Goal: Information Seeking & Learning: Find specific fact

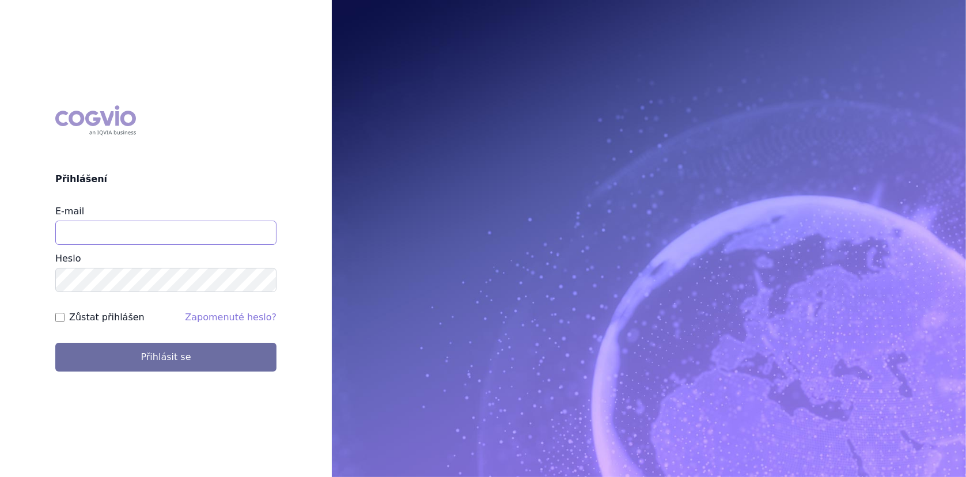
click at [148, 238] on input "E-mail" at bounding box center [165, 233] width 221 height 24
type input "lenka.cerna@danone.com"
click at [202, 340] on form "E-mail lenka.cerna@danone.com Heslo Zůstat přihlášen Zapomenuté heslo? Přihlási…" at bounding box center [165, 287] width 221 height 167
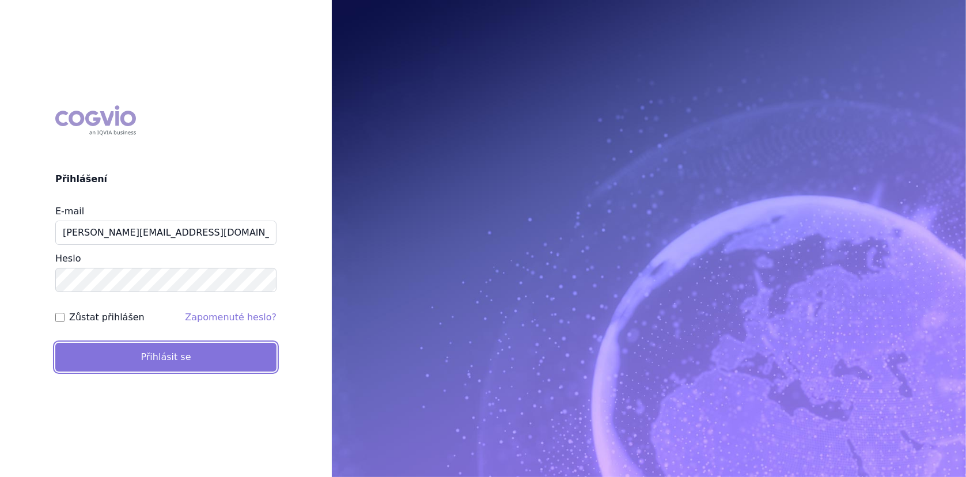
click at [201, 352] on button "Přihlásit se" at bounding box center [165, 357] width 221 height 29
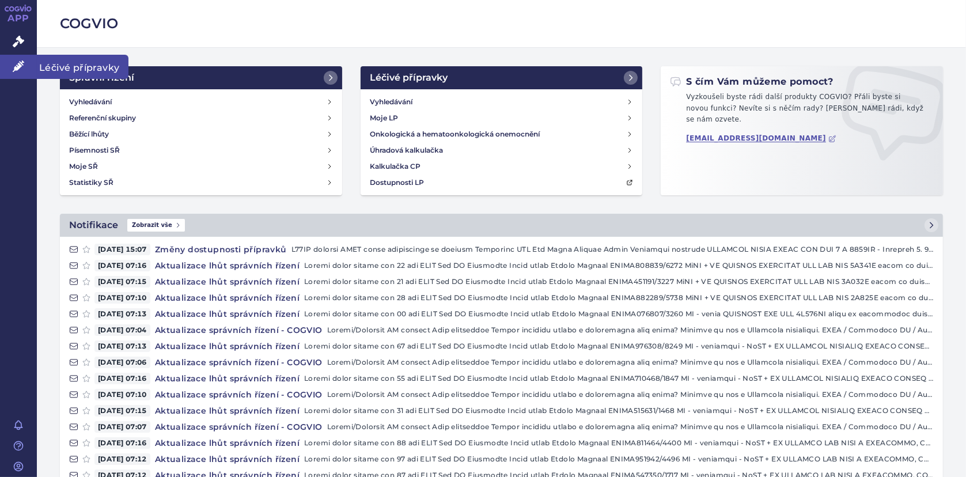
click at [13, 70] on icon at bounding box center [19, 66] width 12 height 12
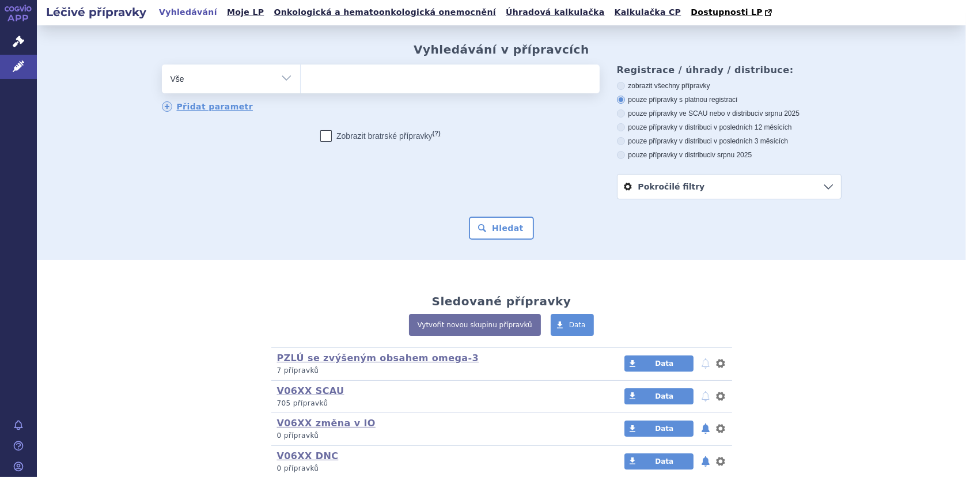
drag, startPoint x: 331, startPoint y: 81, endPoint x: 339, endPoint y: 77, distance: 9.3
click at [329, 81] on ul at bounding box center [450, 77] width 299 height 24
click at [301, 81] on select at bounding box center [300, 78] width 1 height 29
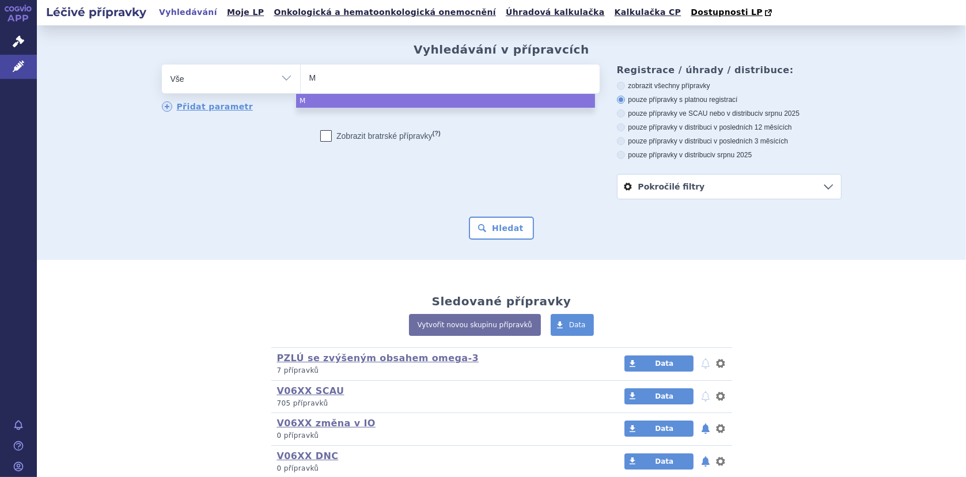
type input "MI"
type input "MIL"
type input "MILU"
type input "MILUP"
type input "MILUPA"
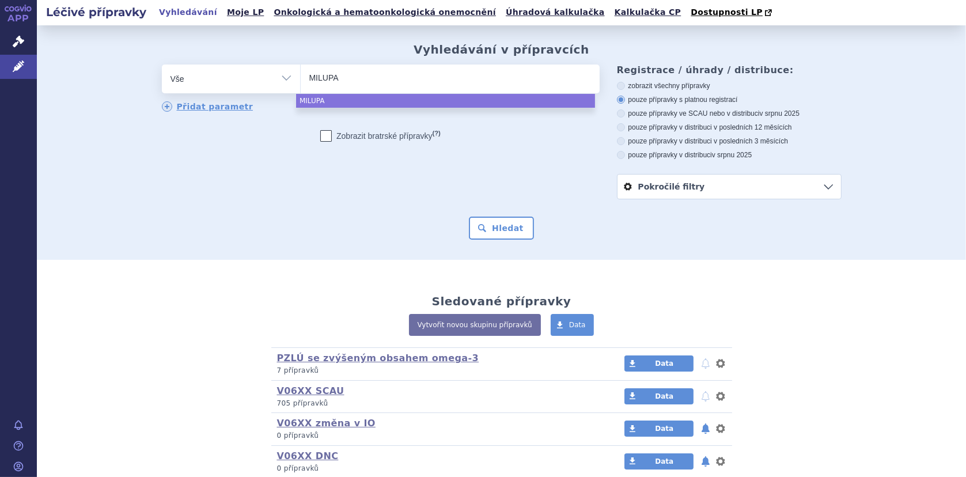
type input "MILUPA"
type input "MILUPA PÚ"
type input "MILUPA PÚK"
type input "MILUPA PÚKU"
type input "MILUPA PÚKU M"
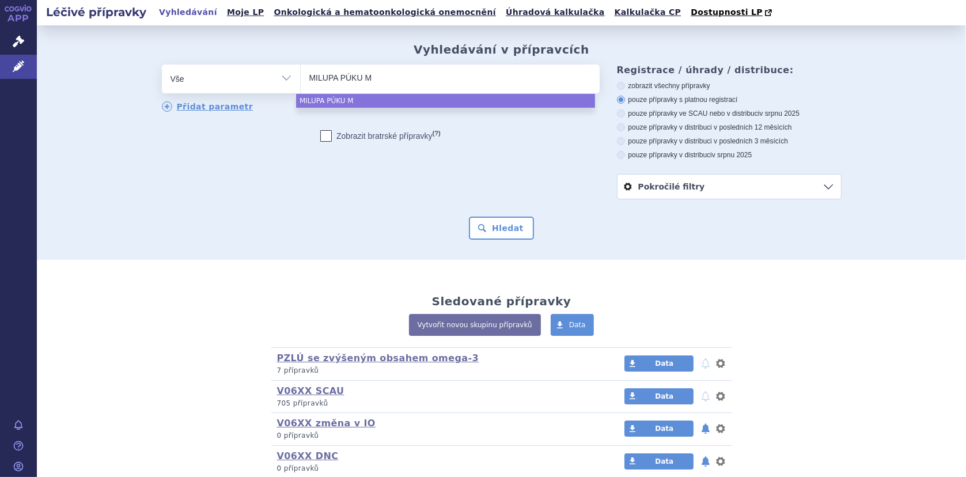
type input "MILUPA PÚKU MA"
type input "MILUPA PÚKU M"
type input "MILUPA PÚKU"
type input "MILUPA PÚK"
type input "MILUPA PÚ"
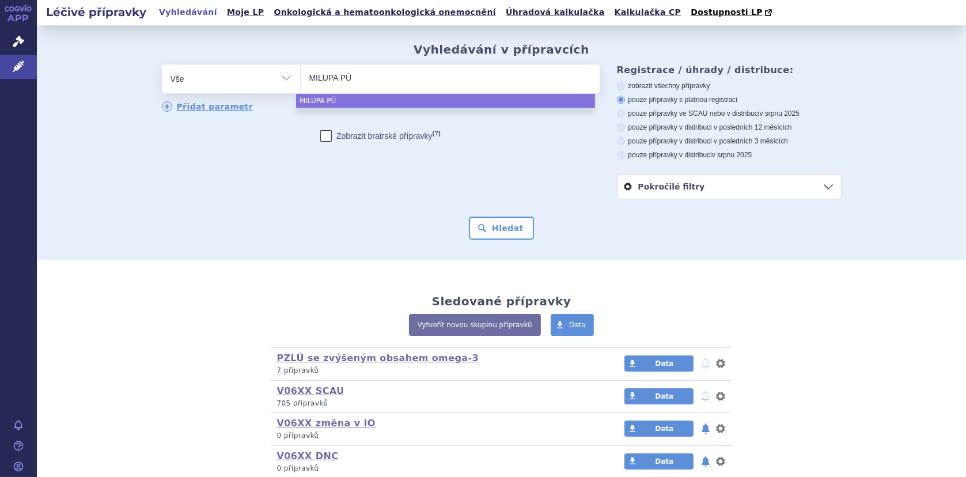
type input "MILUPA P"
type input "MILUPA PK"
type input "MILUPA PKU"
type input "MILUPA PKU M"
type input "MILUPA PKU MA"
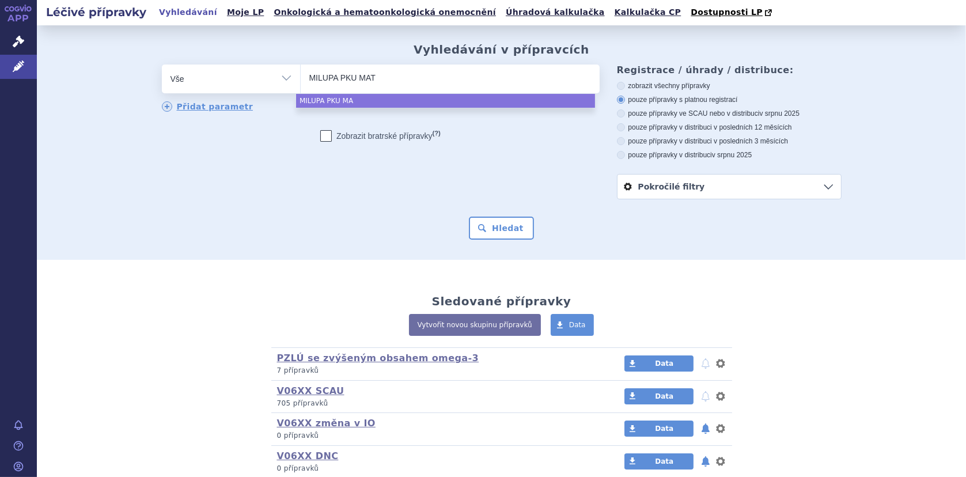
type input "MILUPA PKU MATE"
type input "MILUPA PKU MATERN"
type input "MILUPA PKU MATERNA"
type input "MILUPA PKU MATERNAŮ"
type input "MILUPA PKU MATERNA"
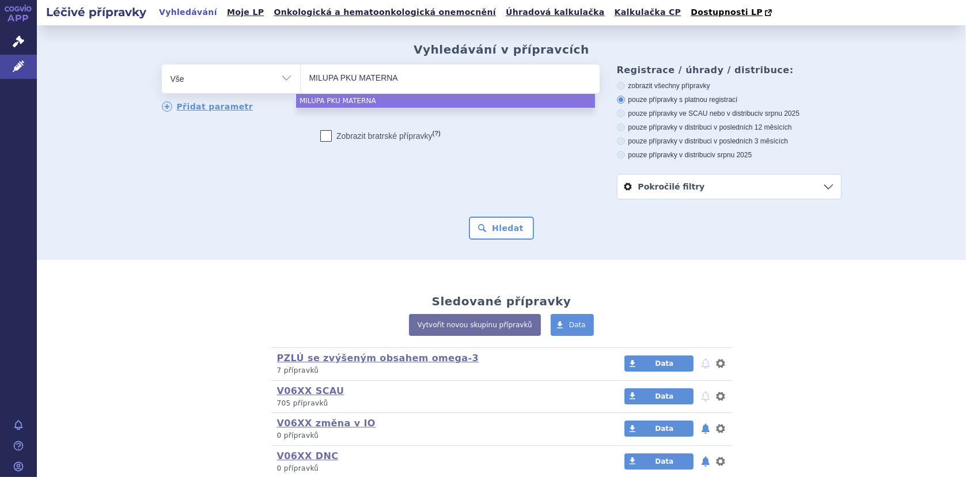
type input "MILUPA PKU MATERNAL"
select select "MILUPA PKU MATERNAL"
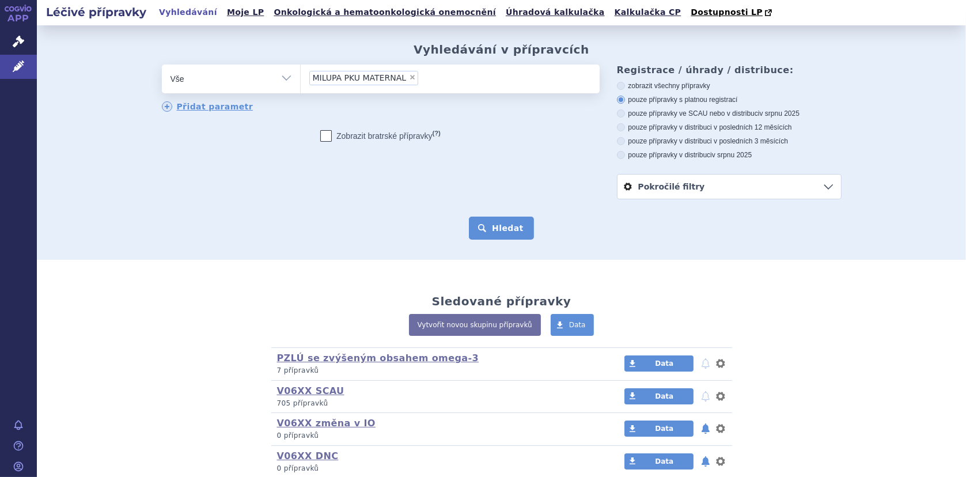
click at [500, 225] on button "Hledat" at bounding box center [501, 228] width 65 height 23
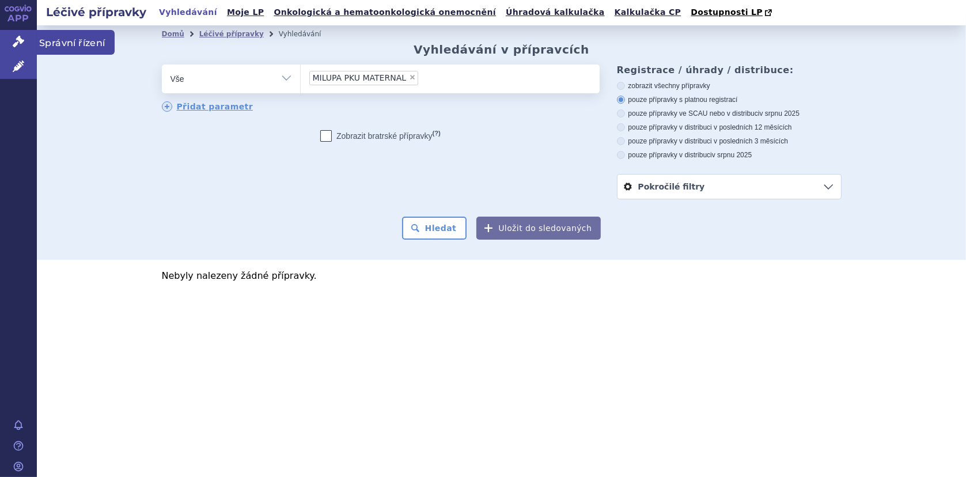
click at [20, 41] on icon at bounding box center [19, 42] width 12 height 12
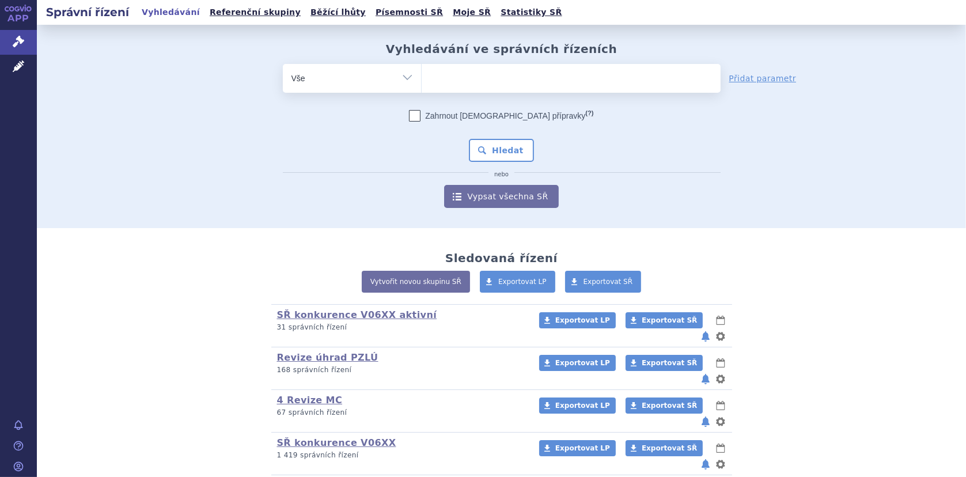
scroll to position [92, 0]
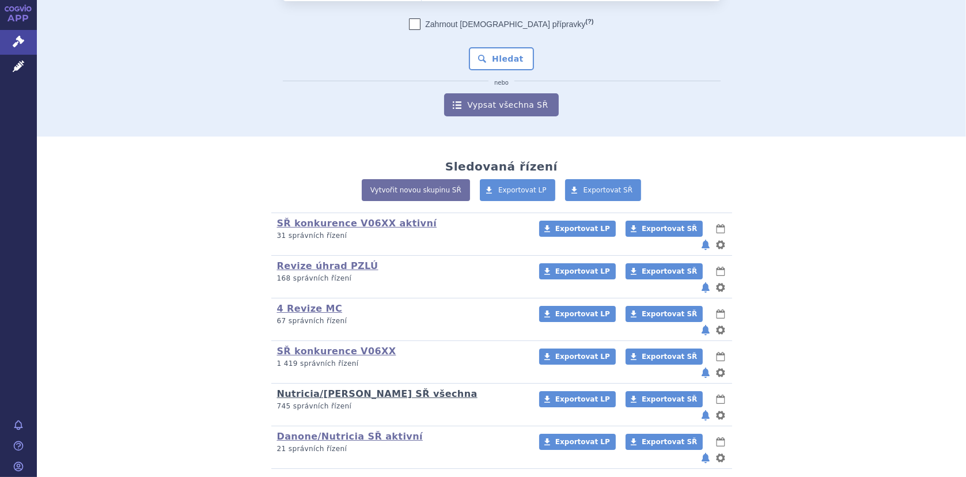
click at [351, 388] on link "Nutricia/[PERSON_NAME] SŘ všechna" at bounding box center [377, 393] width 200 height 11
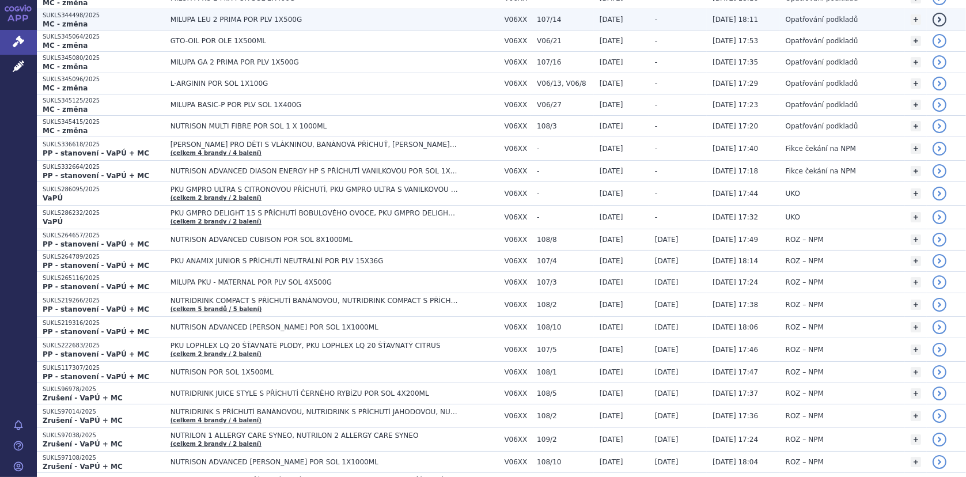
scroll to position [346, 0]
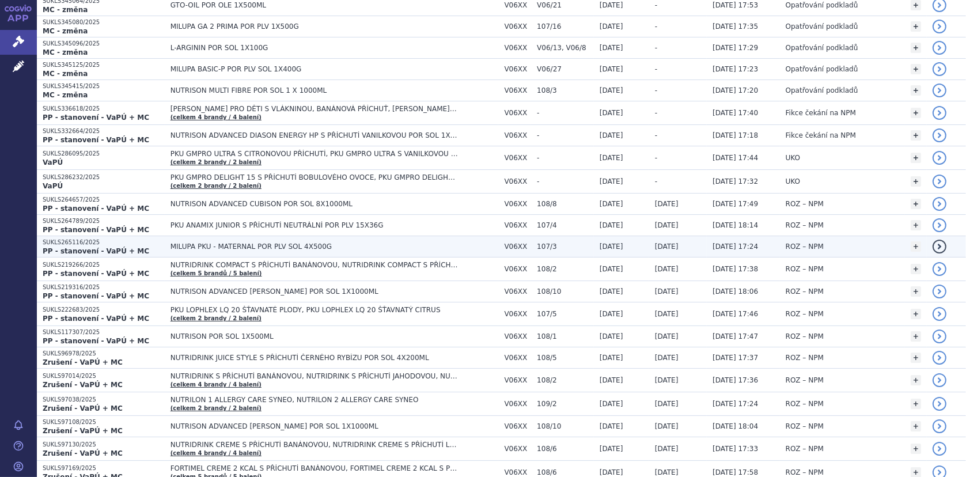
click at [227, 243] on span "MILUPA PKU - MATERNAL POR PLV SOL 4X500G" at bounding box center [314, 247] width 288 height 8
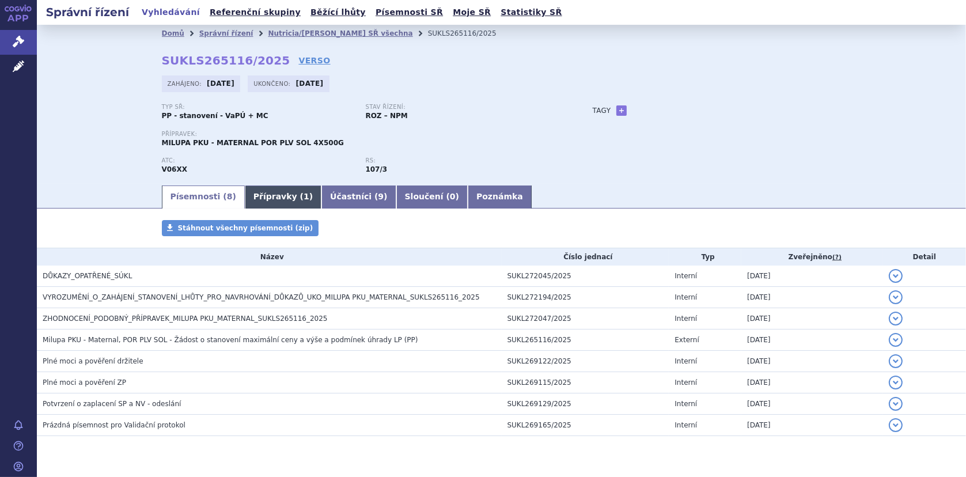
click at [270, 196] on link "Přípravky ( 1 )" at bounding box center [283, 196] width 77 height 23
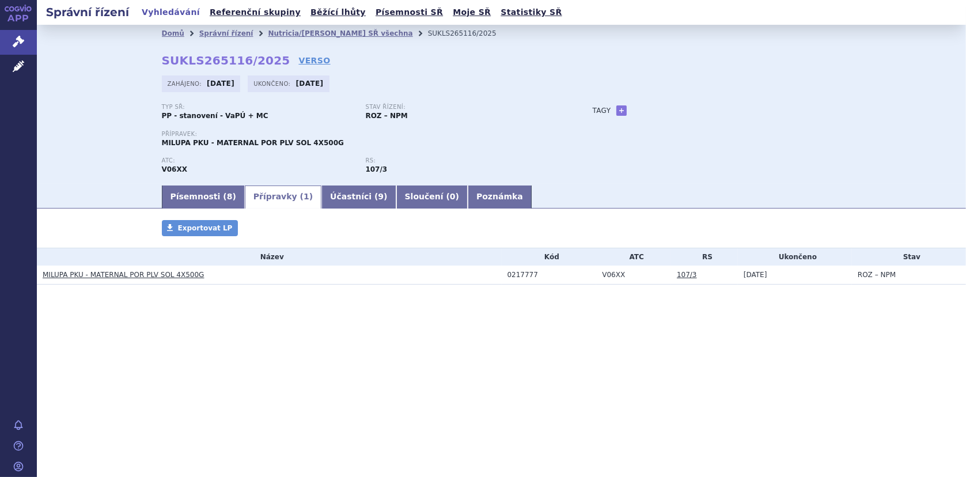
click at [38, 275] on div "APP Správní řízení Léčivé přípravky Notifikace [GEOGRAPHIC_DATA] [PERSON_NAME] …" at bounding box center [483, 238] width 966 height 477
click at [199, 274] on h3 "MILUPA PKU - MATERNAL POR PLV SOL 4X500G" at bounding box center [272, 275] width 459 height 12
drag, startPoint x: 199, startPoint y: 274, endPoint x: 43, endPoint y: 283, distance: 156.4
click at [43, 283] on td "MILUPA PKU - MATERNAL POR PLV SOL 4X500G" at bounding box center [269, 275] width 465 height 19
copy link "MILUPA PKU - MATERNAL POR PLV SOL 4X500G"
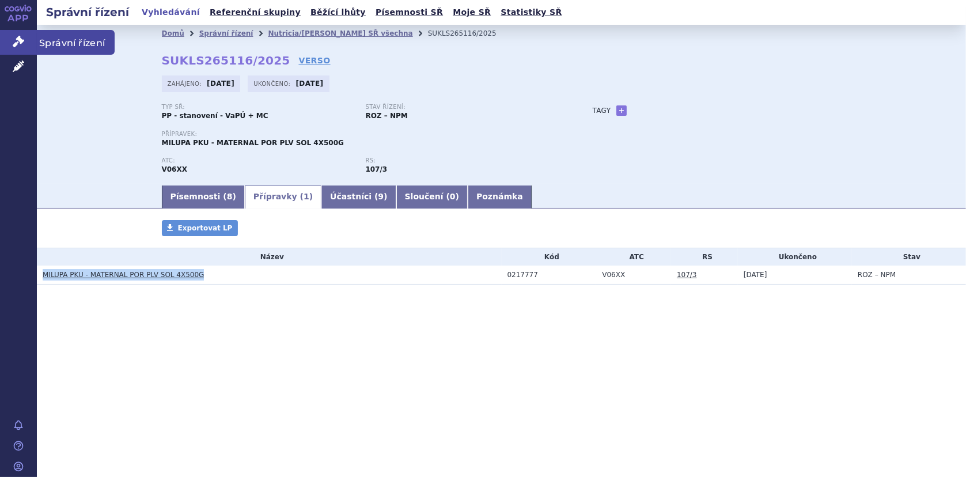
drag, startPoint x: 14, startPoint y: 39, endPoint x: 22, endPoint y: 38, distance: 8.1
click at [14, 38] on icon at bounding box center [19, 42] width 12 height 12
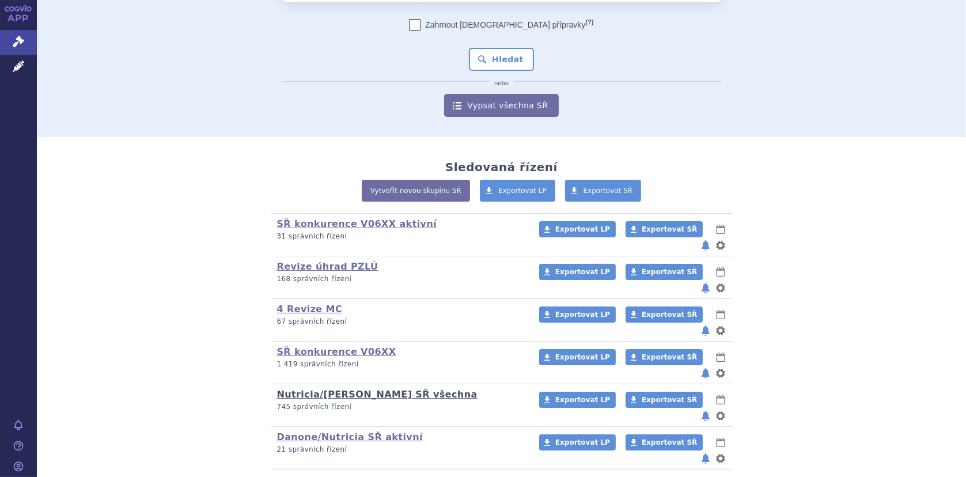
scroll to position [92, 0]
click at [350, 388] on link "Nutricia/[PERSON_NAME] SŘ všechna" at bounding box center [377, 393] width 200 height 11
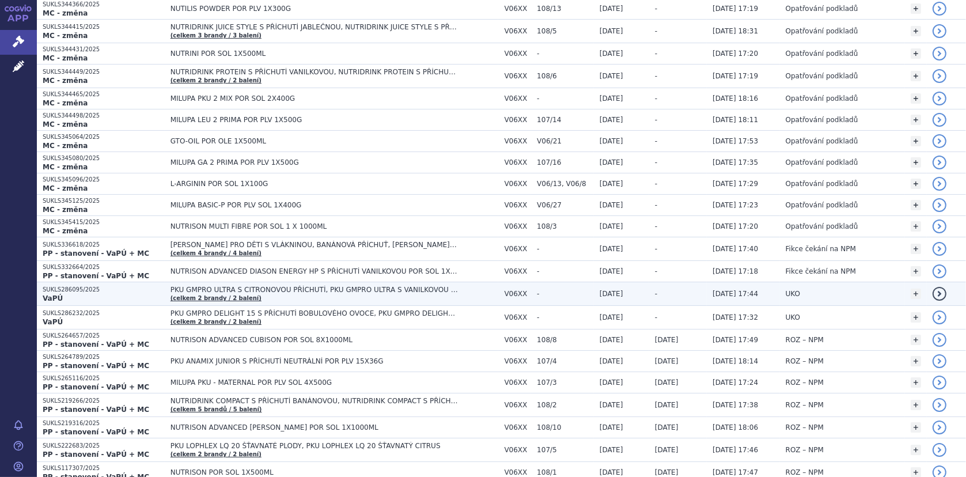
scroll to position [230, 0]
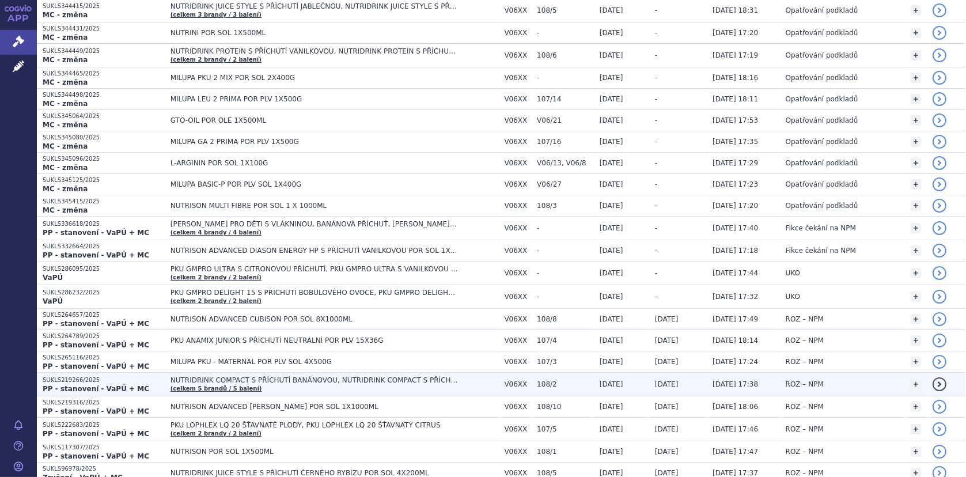
click at [289, 378] on span "NUTRIDRINK COMPACT S PŘÍCHUTÍ BANÁNOVOU, NUTRIDRINK COMPACT S PŘÍCHUTÍ JAHODOVO…" at bounding box center [314, 380] width 288 height 8
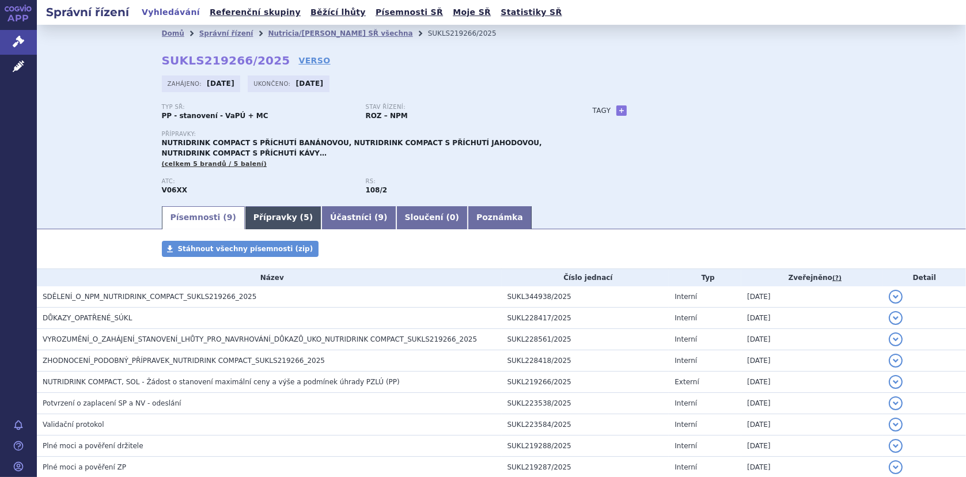
click at [261, 212] on link "Přípravky ( 5 )" at bounding box center [283, 217] width 77 height 23
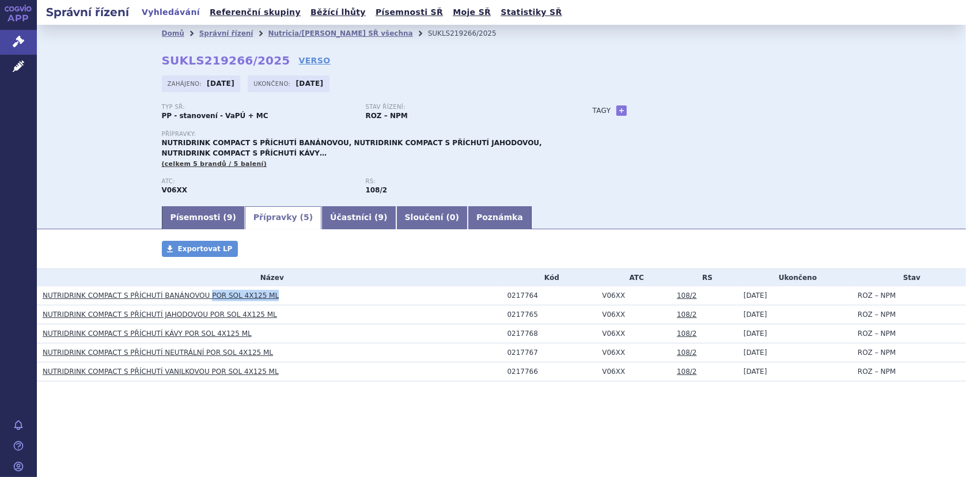
drag, startPoint x: 276, startPoint y: 294, endPoint x: 199, endPoint y: 298, distance: 77.3
click at [199, 298] on h3 "NUTRIDRINK COMPACT S PŘÍCHUTÍ BANÁNOVOU POR SOL 4X125 ML" at bounding box center [272, 296] width 459 height 12
copy link "POR SOL 4X125 ML"
click at [11, 41] on link "Správní řízení" at bounding box center [18, 42] width 37 height 24
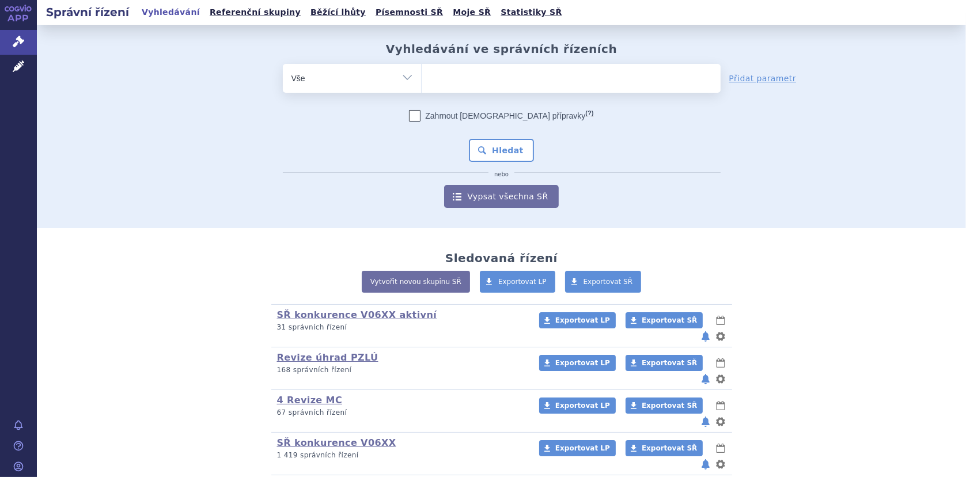
scroll to position [92, 0]
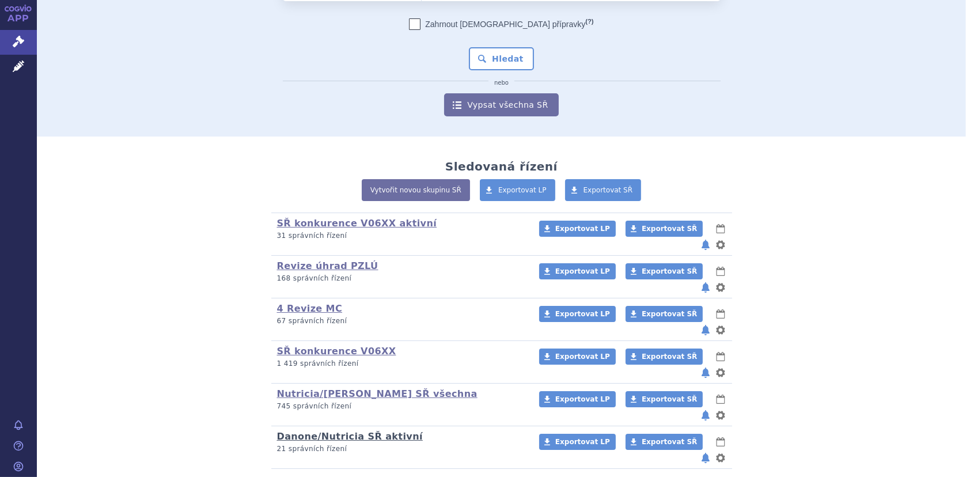
click at [300, 431] on link "Danone/Nutricia SŘ aktivní" at bounding box center [350, 436] width 146 height 11
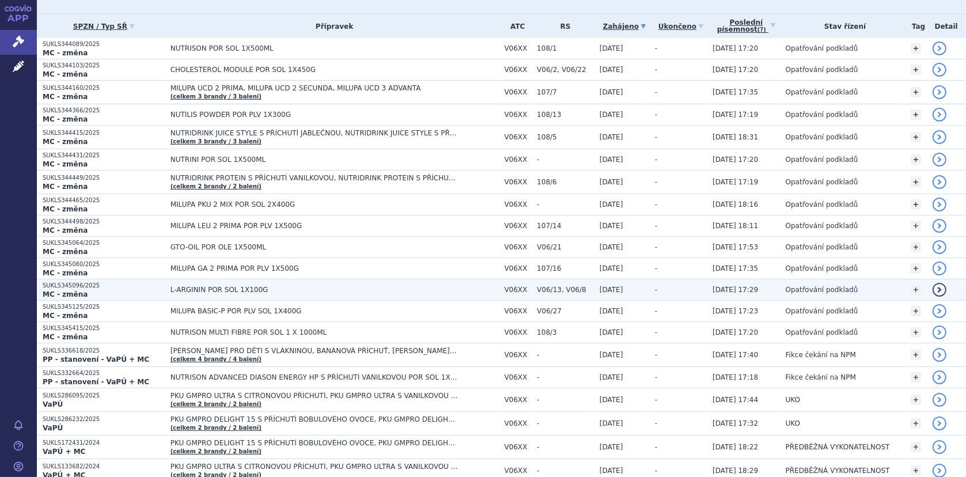
scroll to position [115, 0]
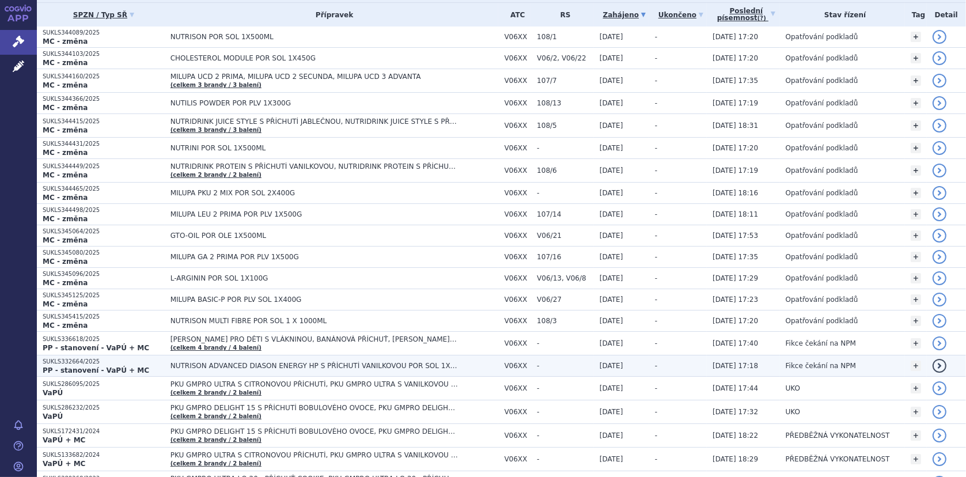
click at [285, 365] on span "NUTRISON ADVANCED DIASON ENERGY HP S PŘÍCHUTÍ VANILKOVOU POR SOL 1X1000ML" at bounding box center [314, 366] width 288 height 8
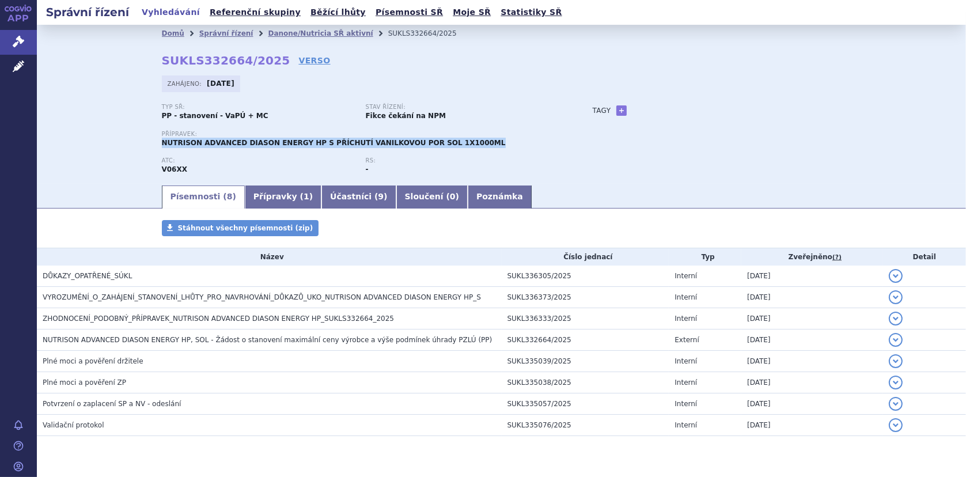
drag, startPoint x: 157, startPoint y: 142, endPoint x: 460, endPoint y: 141, distance: 302.4
click at [460, 141] on div "Přípravek: NUTRISON ADVANCED DIASON ENERGY HP S PŘÍCHUTÍ VANILKOVOU POR SOL 1X1…" at bounding box center [366, 139] width 408 height 17
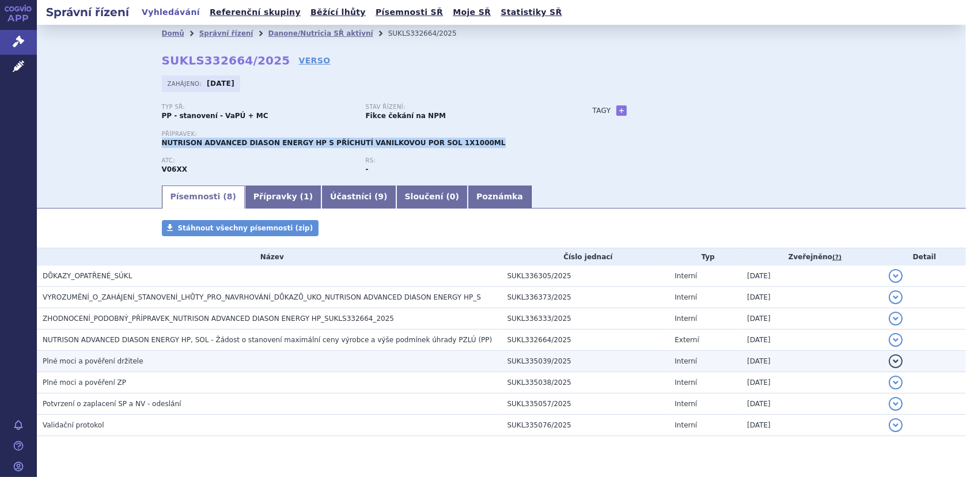
copy span "NUTRISON ADVANCED DIASON ENERGY HP S PŘÍCHUTÍ VANILKOVOU POR SOL 1X1000ML"
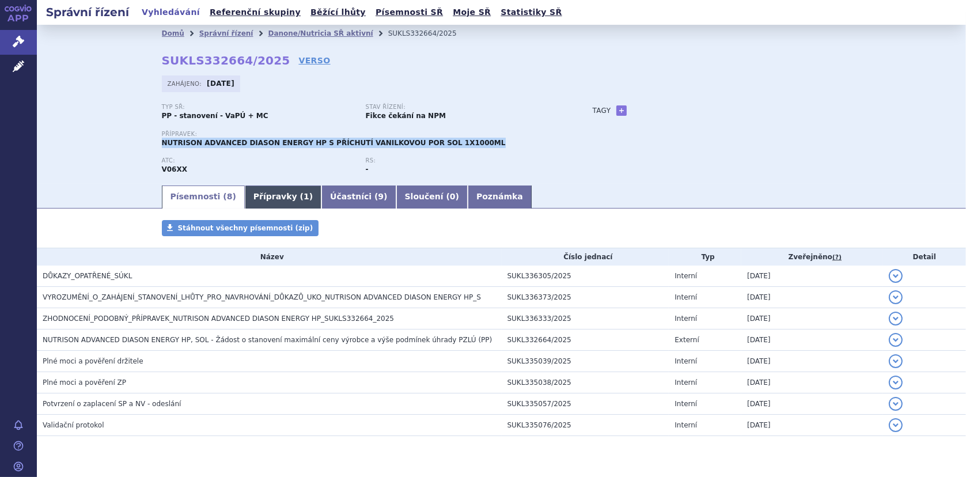
click at [252, 200] on link "Přípravky ( 1 )" at bounding box center [283, 196] width 77 height 23
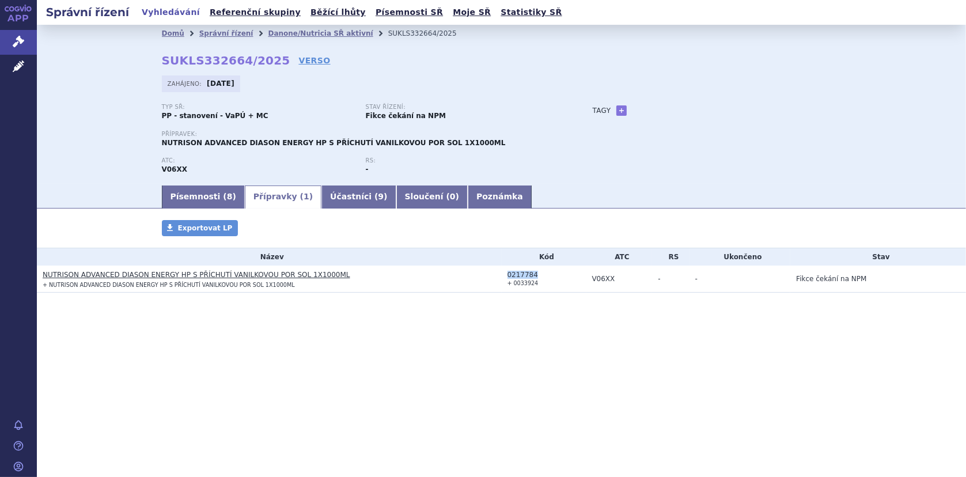
drag, startPoint x: 506, startPoint y: 271, endPoint x: 535, endPoint y: 272, distance: 28.2
click at [535, 272] on td "0217784 + 0033924" at bounding box center [544, 279] width 85 height 27
copy div "0217784"
click at [268, 33] on link "Danone/Nutricia SŘ aktivní" at bounding box center [320, 33] width 105 height 8
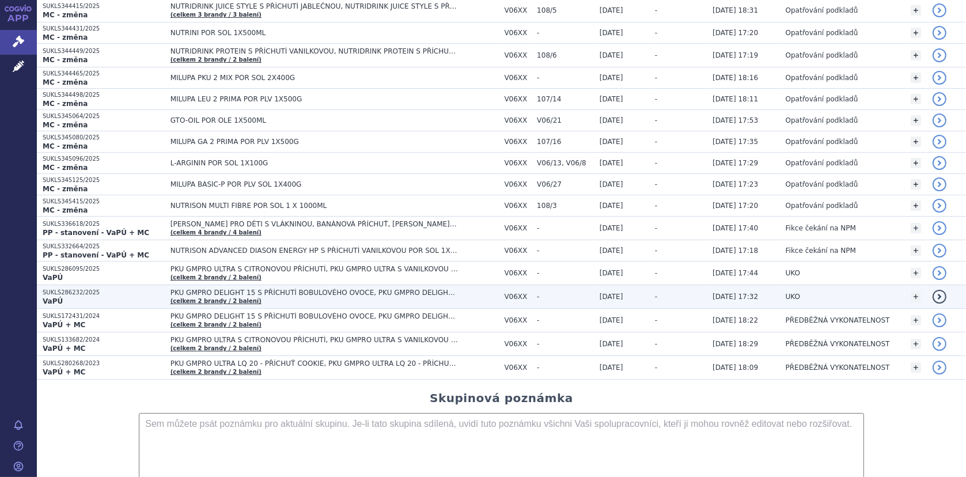
scroll to position [115, 0]
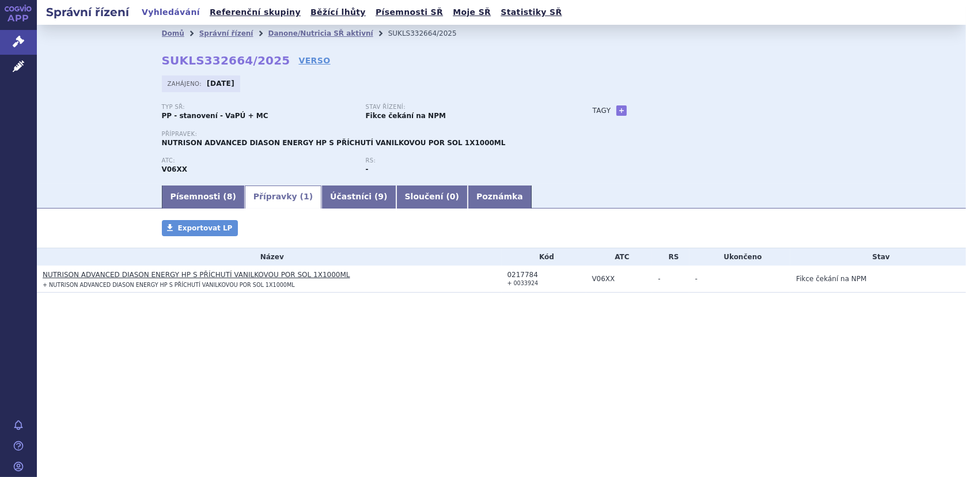
drag, startPoint x: 232, startPoint y: 31, endPoint x: 242, endPoint y: 31, distance: 9.8
click at [232, 31] on link "Správní řízení" at bounding box center [226, 33] width 54 height 8
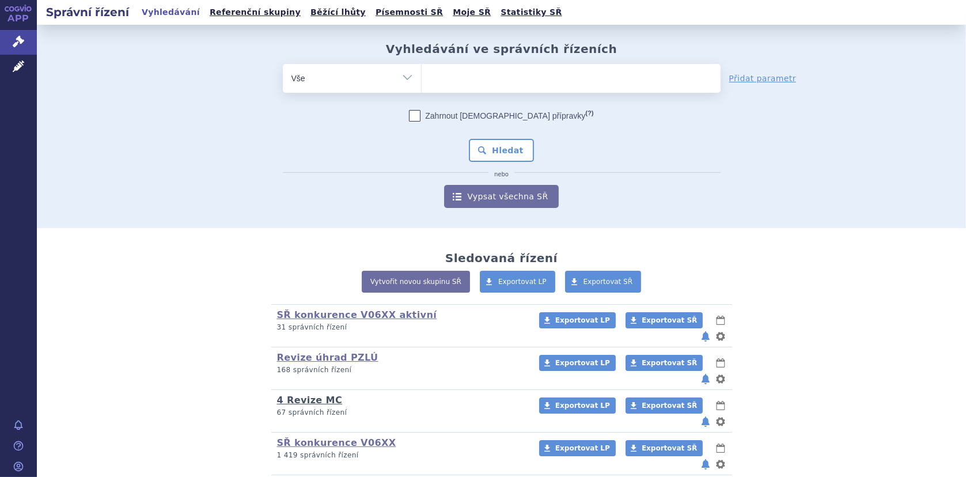
scroll to position [92, 0]
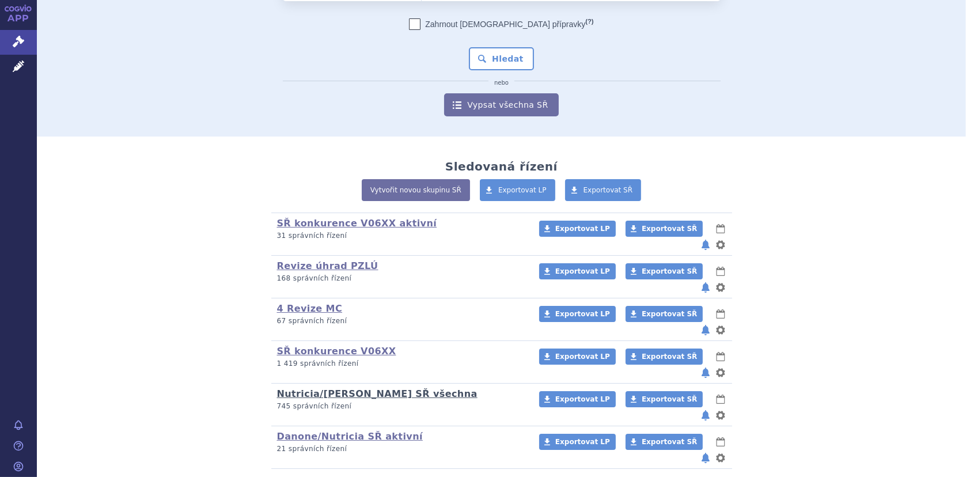
click at [349, 388] on link "Nutricia/[PERSON_NAME] SŘ všechna" at bounding box center [377, 393] width 200 height 11
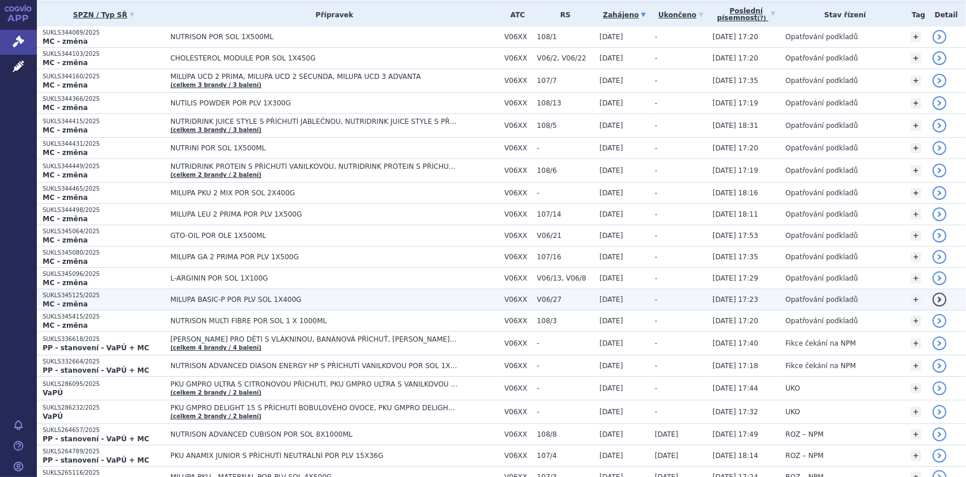
scroll to position [230, 0]
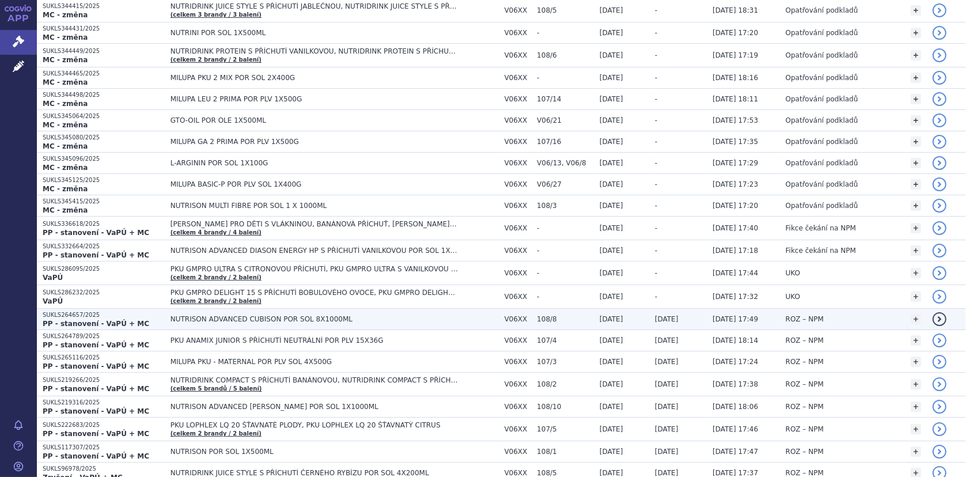
click at [288, 315] on span "NUTRISON ADVANCED CUBISON POR SOL 8X1000ML" at bounding box center [314, 319] width 288 height 8
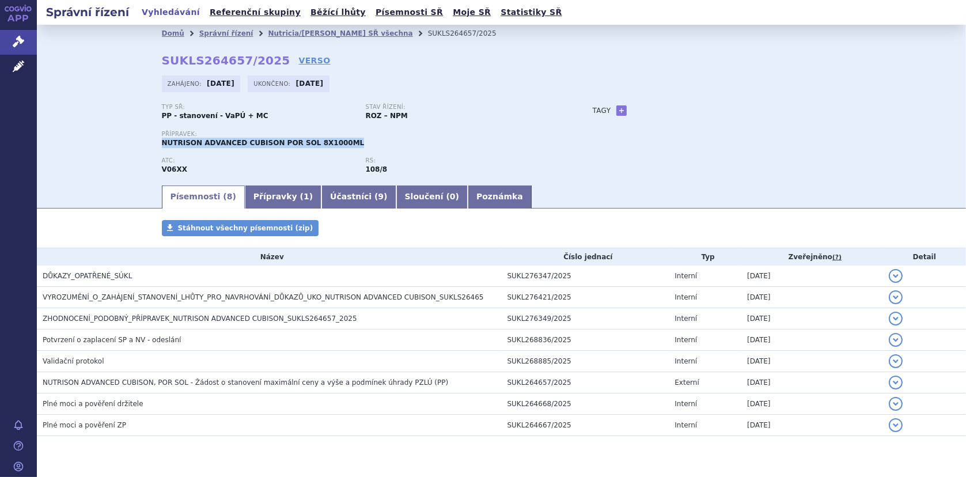
drag, startPoint x: 157, startPoint y: 142, endPoint x: 332, endPoint y: 147, distance: 175.2
click at [332, 147] on div "Přípravek: NUTRISON ADVANCED CUBISON POR SOL 8X1000ML" at bounding box center [366, 139] width 408 height 17
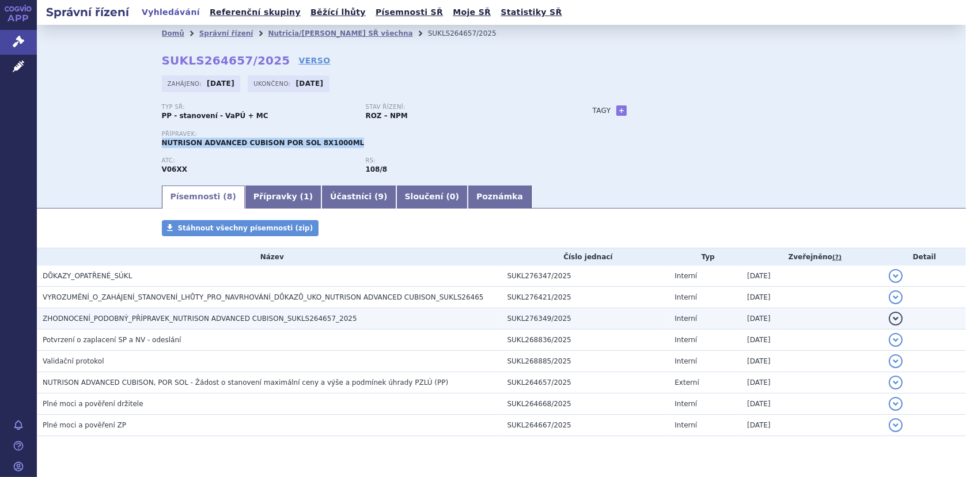
copy span "NUTRISON ADVANCED CUBISON POR SOL 8X1000ML"
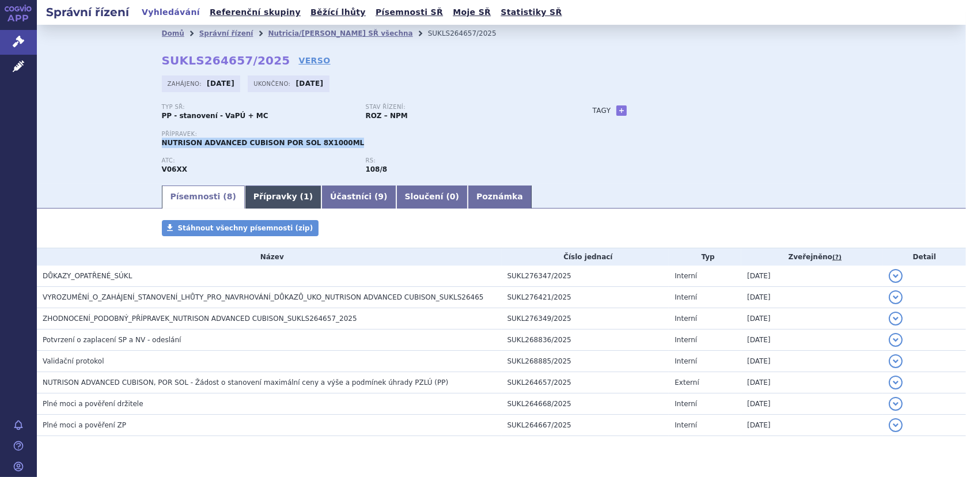
drag, startPoint x: 252, startPoint y: 193, endPoint x: 274, endPoint y: 197, distance: 21.7
click at [252, 193] on link "Přípravky ( 1 )" at bounding box center [283, 196] width 77 height 23
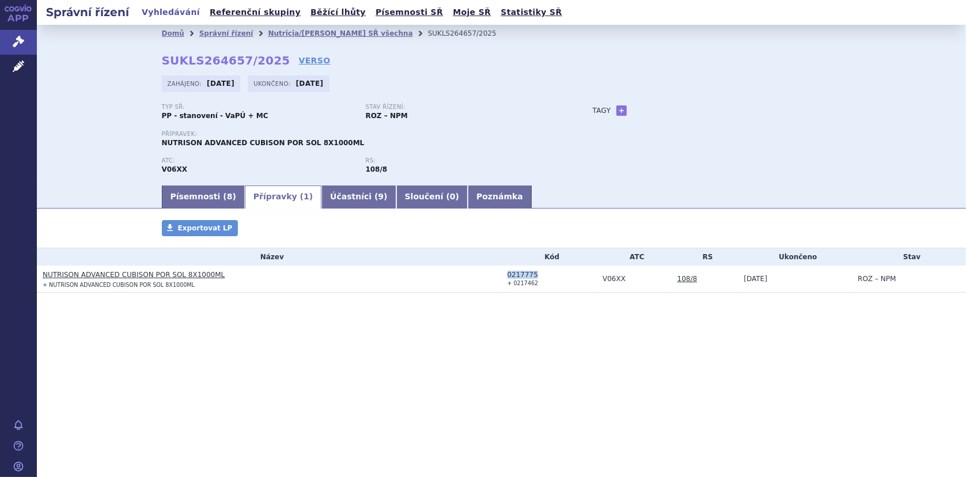
drag, startPoint x: 507, startPoint y: 275, endPoint x: 533, endPoint y: 274, distance: 26.5
click at [533, 274] on div "0217775" at bounding box center [552, 275] width 90 height 8
copy div "0217775"
click at [277, 35] on link "Nutricia/[PERSON_NAME] SŘ všechna" at bounding box center [340, 33] width 145 height 8
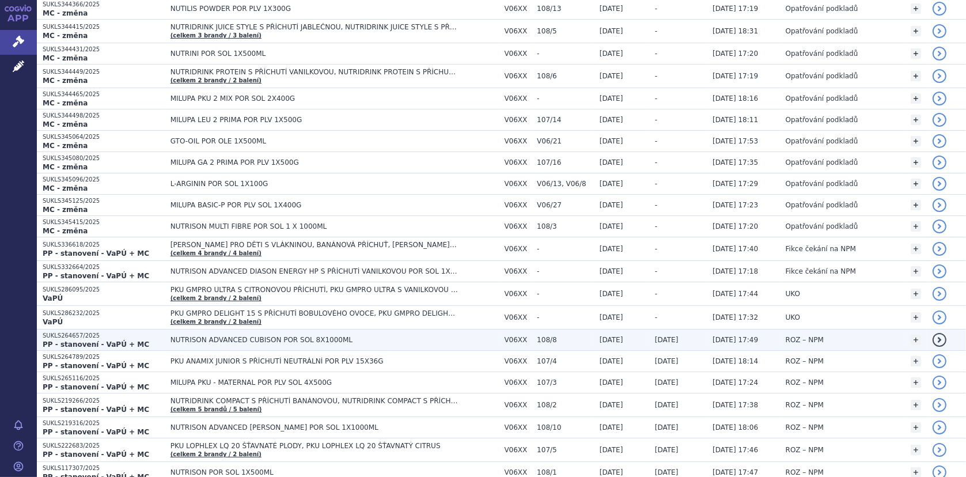
scroll to position [230, 0]
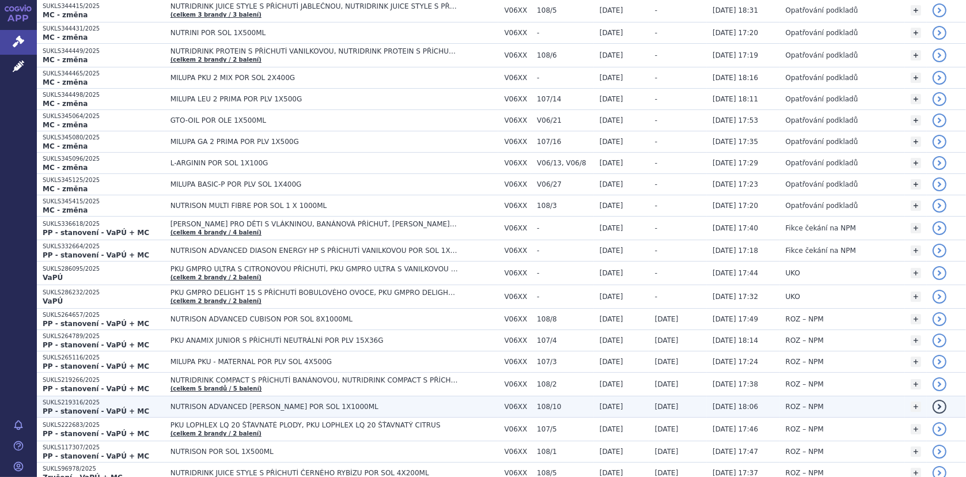
click at [272, 404] on span "NUTRISON ADVANCED [PERSON_NAME] POR SOL 1X1000ML" at bounding box center [314, 407] width 288 height 8
drag, startPoint x: 157, startPoint y: 403, endPoint x: 327, endPoint y: 406, distance: 169.9
click at [327, 406] on td "NUTRISON ADVANCED [PERSON_NAME] POR SOL 1X1000ML" at bounding box center [332, 406] width 334 height 21
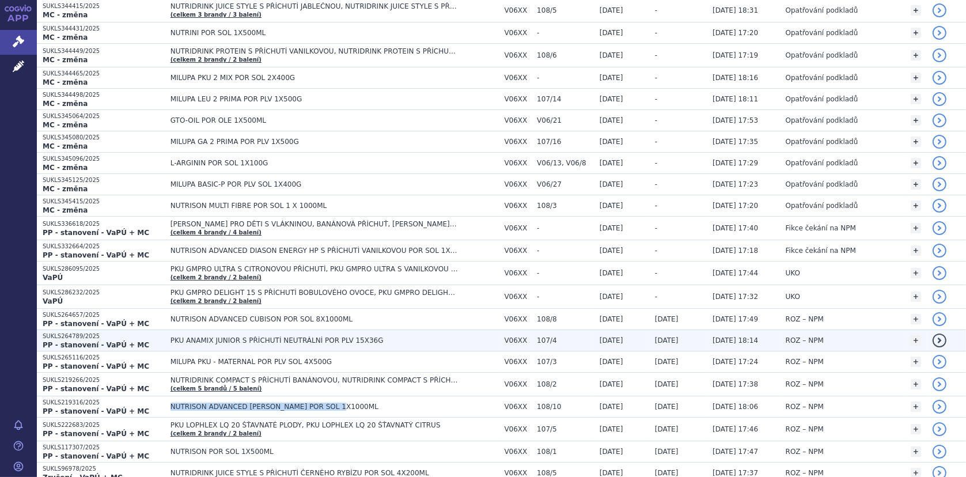
copy span "NUTRISON ADVANCED [PERSON_NAME] POR SOL 1X1000ML"
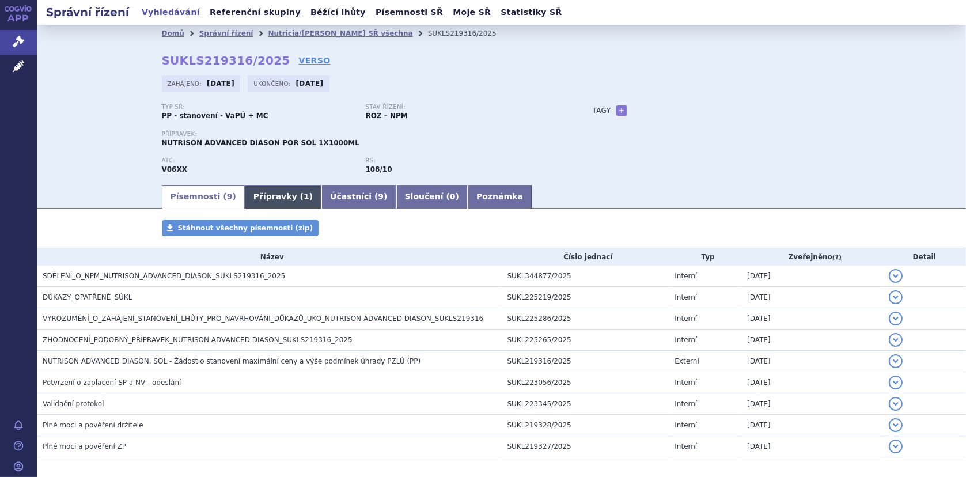
drag, startPoint x: 257, startPoint y: 192, endPoint x: 264, endPoint y: 192, distance: 6.9
click at [257, 192] on link "Přípravky ( 1 )" at bounding box center [283, 196] width 77 height 23
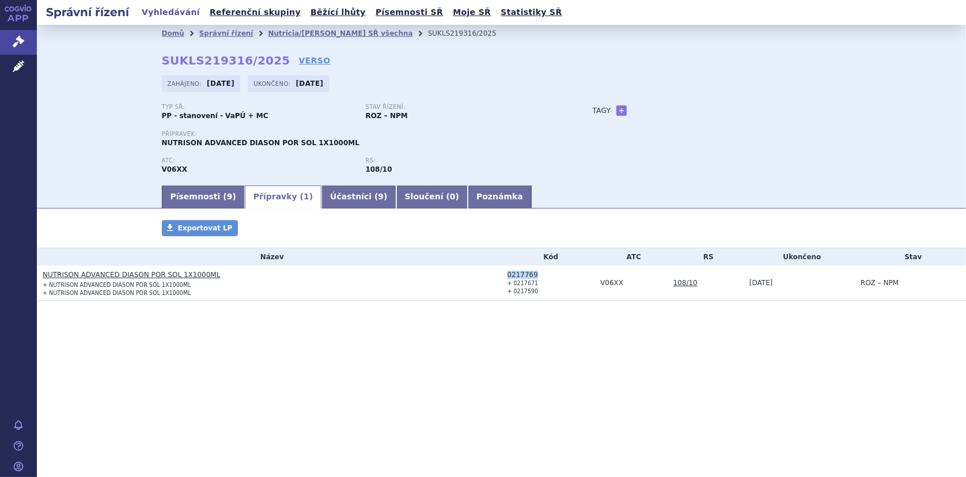
drag, startPoint x: 506, startPoint y: 274, endPoint x: 532, endPoint y: 272, distance: 26.6
click at [532, 272] on td "0217769 + 0217671 + 0217590" at bounding box center [548, 283] width 93 height 35
copy div "0217769"
